Goal: Unclear

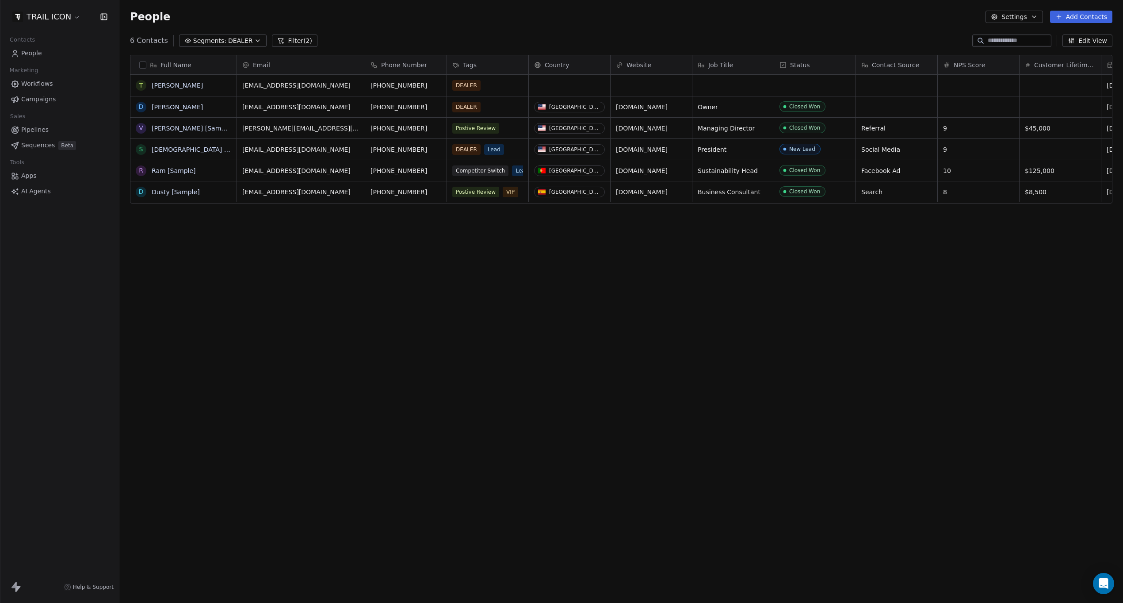
scroll to position [530, 1004]
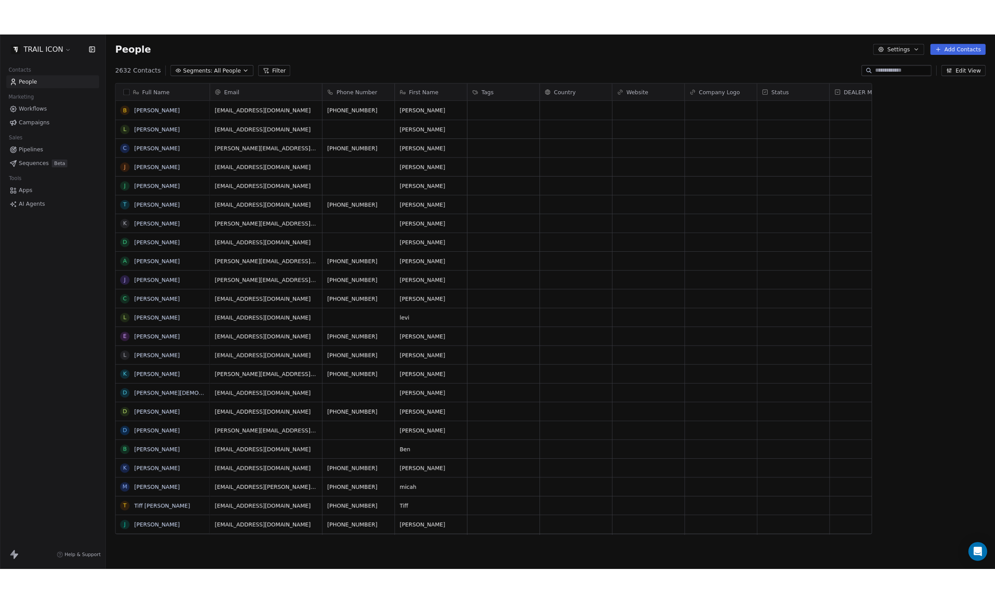
scroll to position [530, 875]
